Goal: Transaction & Acquisition: Purchase product/service

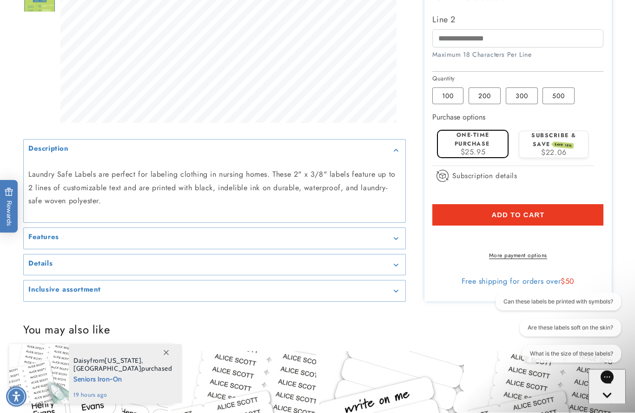
scroll to position [347, 0]
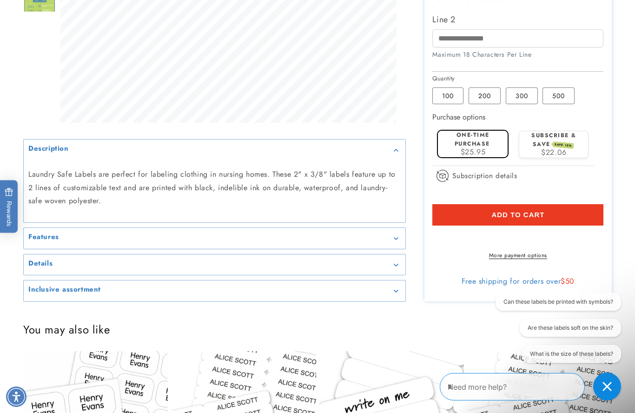
click at [454, 93] on label "100 Variant sold out or unavailable" at bounding box center [447, 95] width 31 height 17
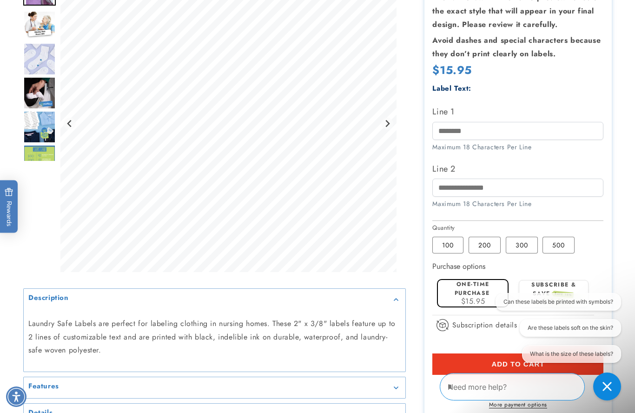
scroll to position [206, 0]
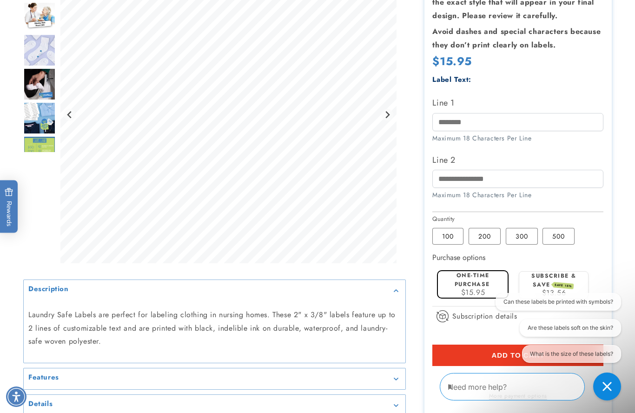
click at [484, 271] on label "One-time purchase" at bounding box center [472, 279] width 35 height 17
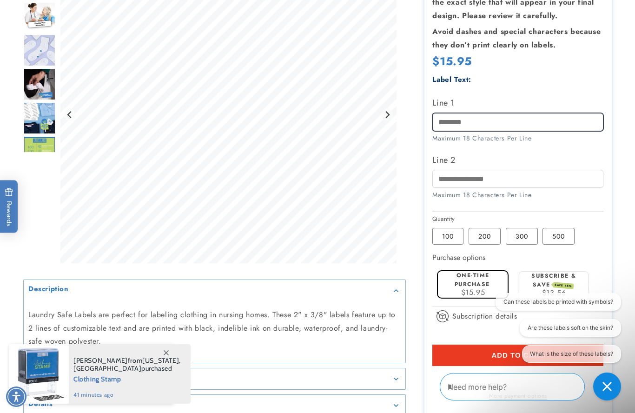
click at [447, 116] on input "Line 1" at bounding box center [517, 122] width 171 height 18
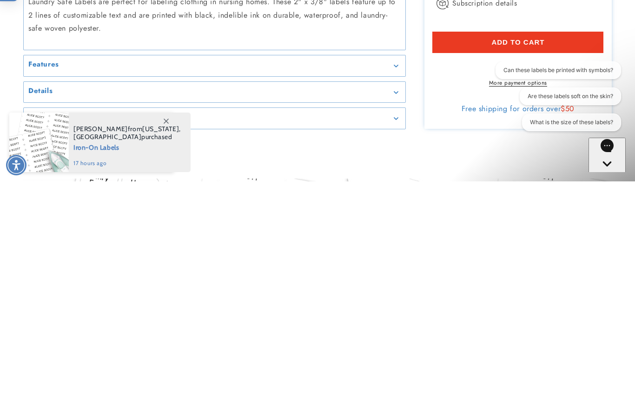
scroll to position [288, 0]
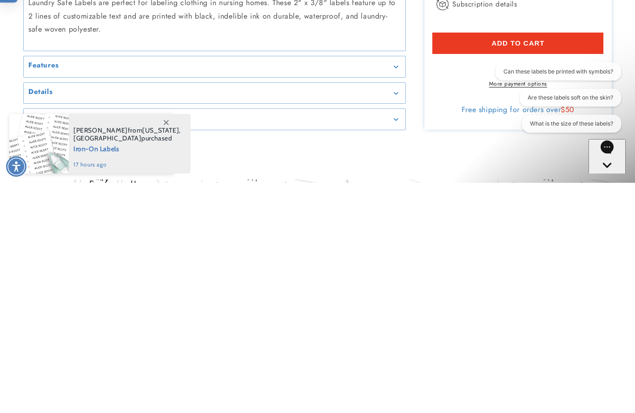
type input "**********"
click at [520, 269] on span "Add to cart" at bounding box center [518, 273] width 53 height 8
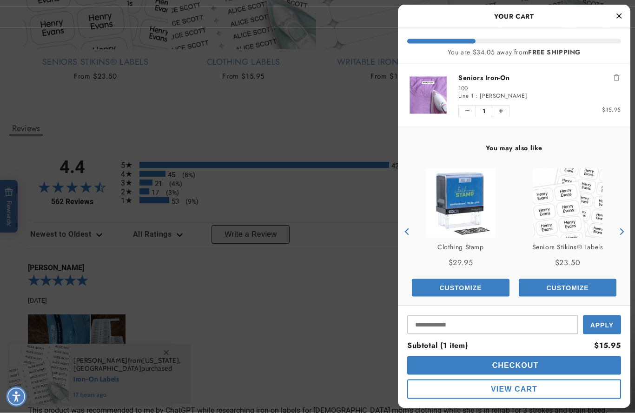
scroll to position [793, 0]
click at [539, 369] on span "Checkout" at bounding box center [514, 365] width 49 height 8
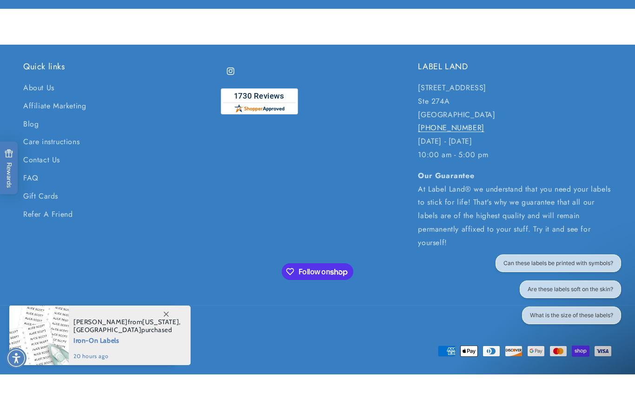
scroll to position [1479, 0]
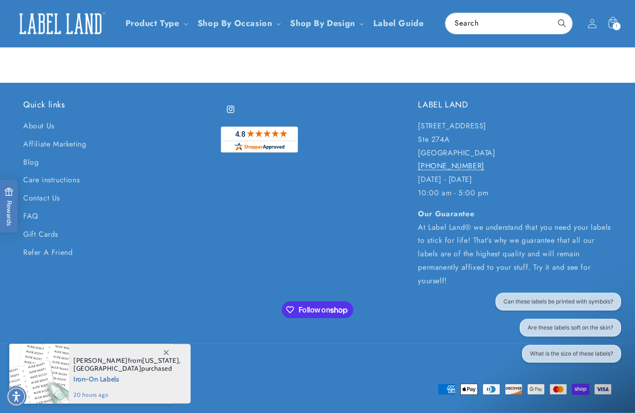
click at [52, 128] on link "About Us" at bounding box center [38, 128] width 31 height 16
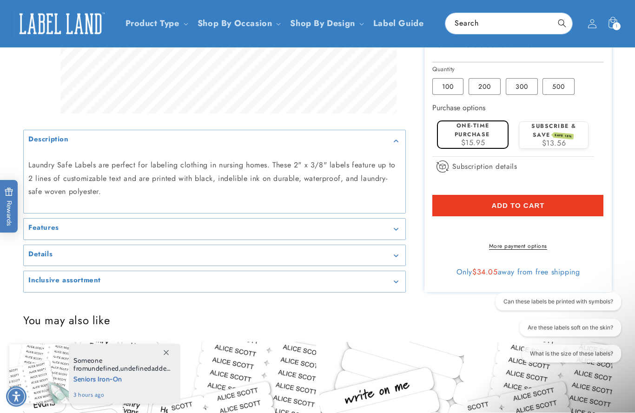
scroll to position [356, 0]
click at [622, 21] on icon at bounding box center [613, 23] width 20 height 20
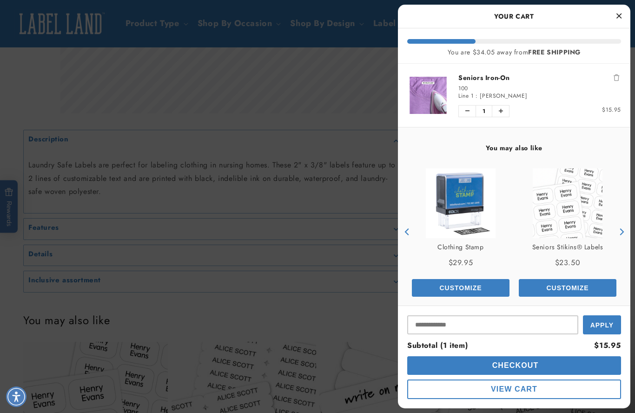
click at [520, 366] on span "Checkout" at bounding box center [514, 365] width 49 height 8
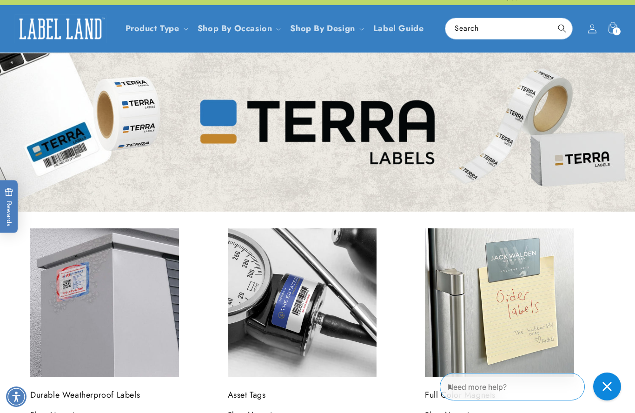
scroll to position [27, 0]
